Goal: Check status

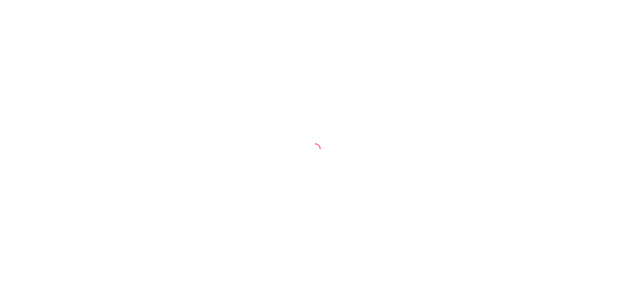
click at [223, 103] on div at bounding box center [315, 149] width 630 height 298
click at [260, 92] on div at bounding box center [315, 149] width 630 height 298
click at [119, 78] on div at bounding box center [315, 149] width 630 height 298
